Goal: Submit feedback/report problem: Submit feedback/report problem

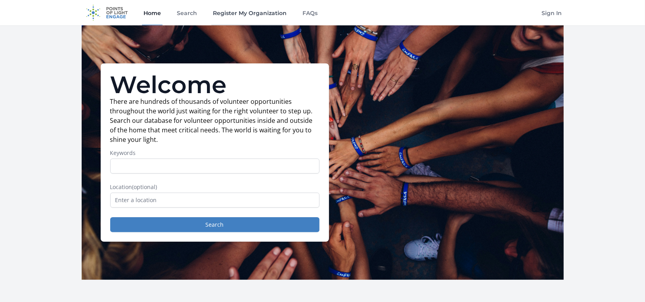
click at [247, 13] on link "Register My Organization" at bounding box center [249, 12] width 77 height 25
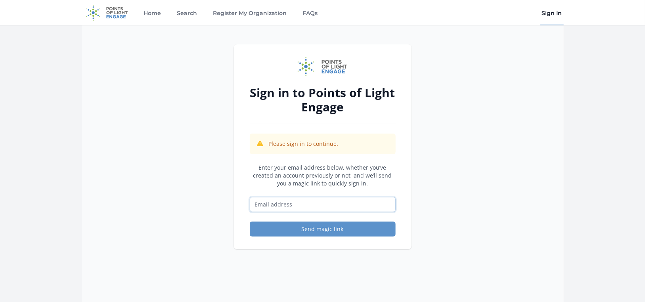
click at [314, 206] on input "Email address" at bounding box center [323, 204] width 146 height 15
type input "[PERSON_NAME][EMAIL_ADDRESS][DOMAIN_NAME]"
click at [250, 222] on button "Send magic link" at bounding box center [323, 229] width 146 height 15
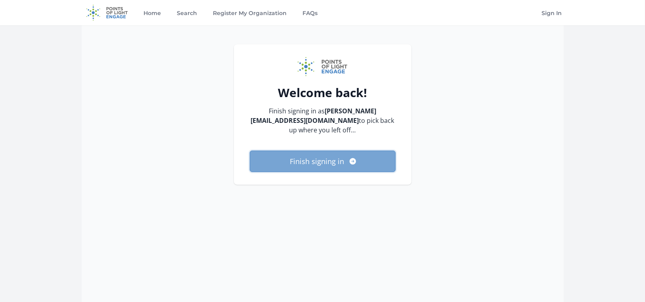
click at [320, 153] on button "Finish signing in" at bounding box center [323, 161] width 146 height 21
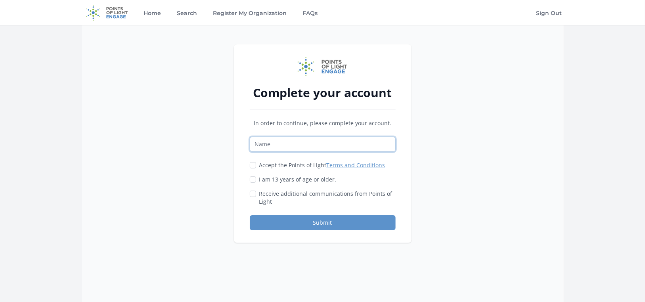
click at [271, 141] on input "Name" at bounding box center [323, 144] width 146 height 15
type input "Kathleen Lucas"
click at [253, 164] on input "Accept the Points of Light Terms and Conditions" at bounding box center [253, 165] width 6 height 6
checkbox input "true"
click at [252, 178] on input "I am 13 years of age or older." at bounding box center [253, 179] width 6 height 6
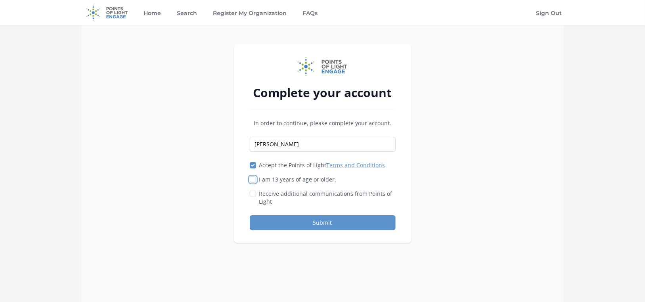
checkbox input "true"
click at [292, 225] on button "Submit" at bounding box center [323, 222] width 146 height 15
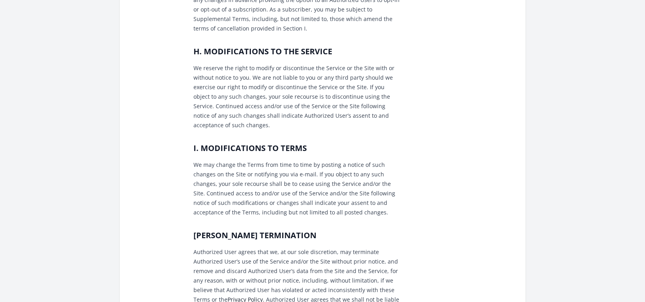
scroll to position [1156, 0]
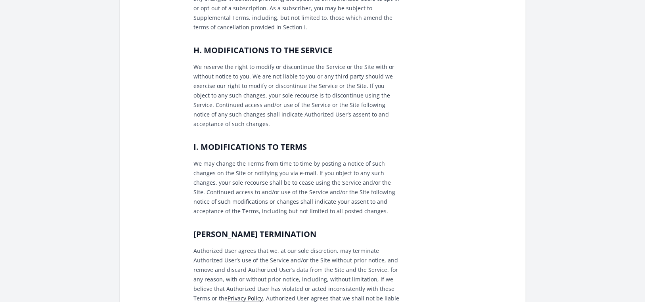
click at [284, 169] on p "We may change the Terms from time to time by posting a notice of such changes o…" at bounding box center [297, 187] width 206 height 57
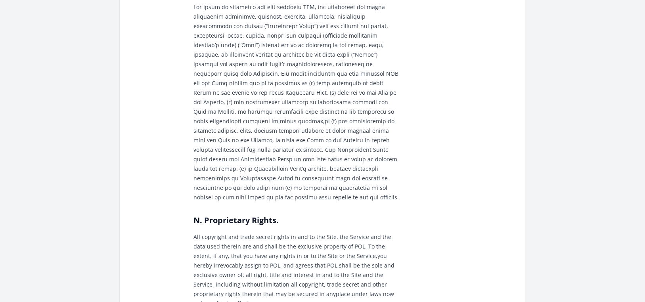
scroll to position [1862, 0]
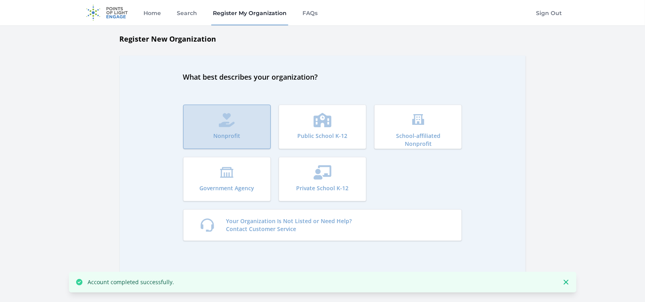
click at [224, 122] on icon "submit" at bounding box center [227, 120] width 16 height 14
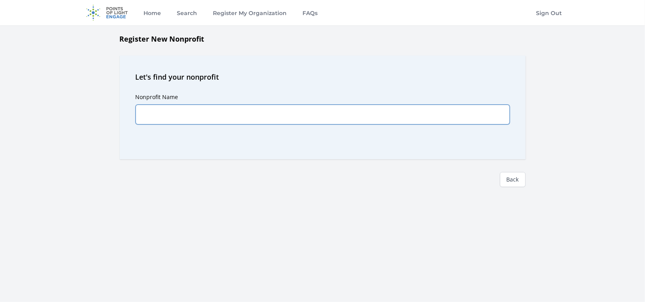
click at [225, 115] on input "Nonprofit Name" at bounding box center [323, 115] width 374 height 20
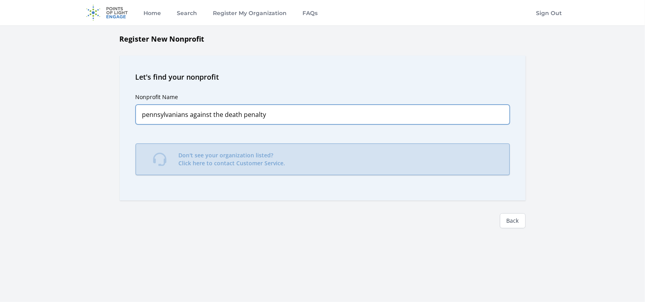
type input "pennsylvanians against the death penalty"
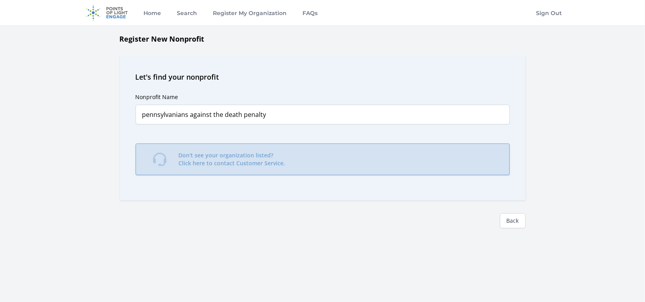
click at [249, 152] on p "Don't see your organization listed? Click here to contact Customer Service." at bounding box center [232, 160] width 107 height 16
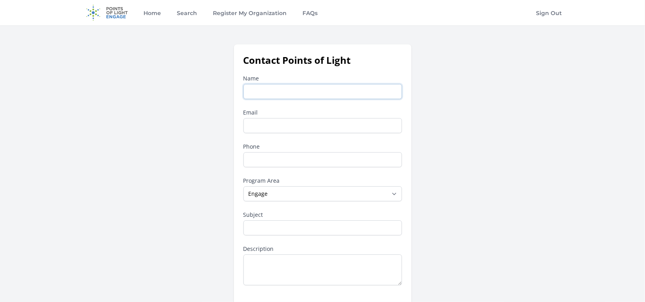
click at [274, 90] on input "Name" at bounding box center [323, 91] width 159 height 15
type input "[PERSON_NAME]"
type input "[PERSON_NAME][EMAIL_ADDRESS][DOMAIN_NAME]"
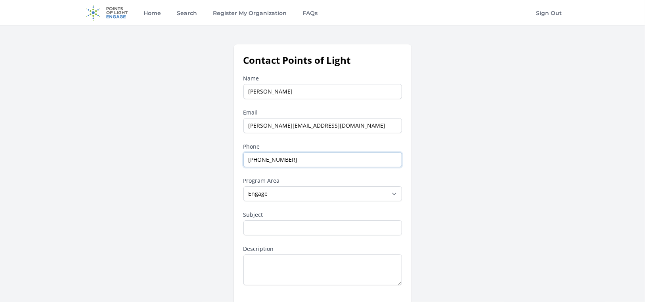
type input "[PHONE_NUMBER]"
click at [326, 189] on select "--None-- Daily Point of Light Award Disney Family Volunteer Rewards Global Netw…" at bounding box center [323, 193] width 159 height 15
click at [325, 190] on select "--None-- Daily Point of Light Award Disney Family Volunteer Rewards Global Netw…" at bounding box center [323, 193] width 159 height 15
select select "Community for Employee Civic Engagement"
click at [244, 186] on select "--None-- Daily Point of Light Award Disney Family Volunteer Rewards Global Netw…" at bounding box center [323, 193] width 159 height 15
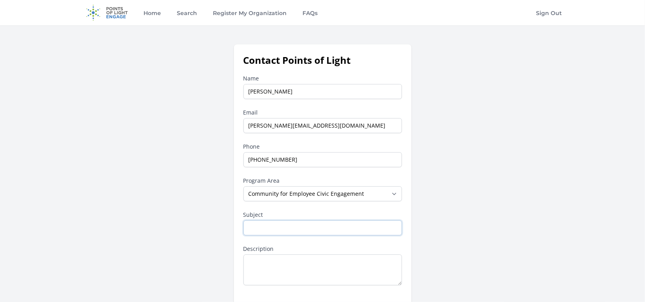
click at [303, 230] on input "Subject" at bounding box center [323, 228] width 159 height 15
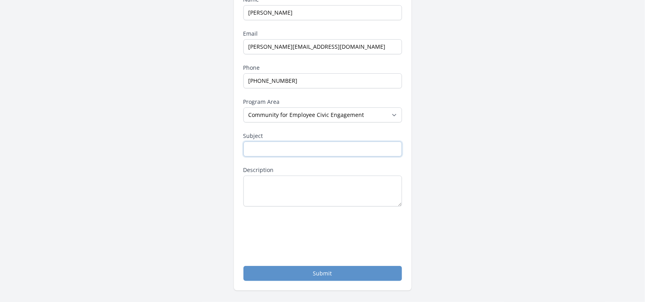
scroll to position [79, 0]
type input "Org name not showing up"
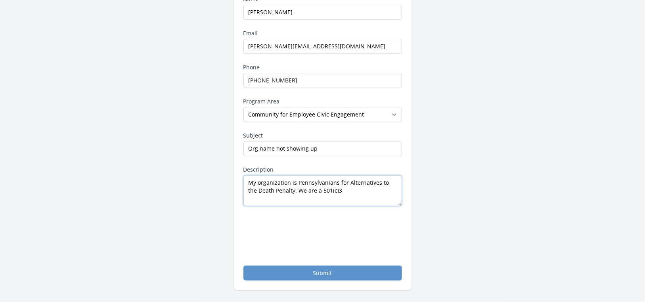
click at [335, 191] on textarea "My organization is Pennsylvanians for Alternatives to the Death Penalty. We are…" at bounding box center [323, 190] width 159 height 31
type textarea "My organization is Pennsylvanians for Alternatives to the Death Penalty. We are…"
click at [323, 272] on button "Submit" at bounding box center [323, 273] width 159 height 15
